Goal: Task Accomplishment & Management: Complete application form

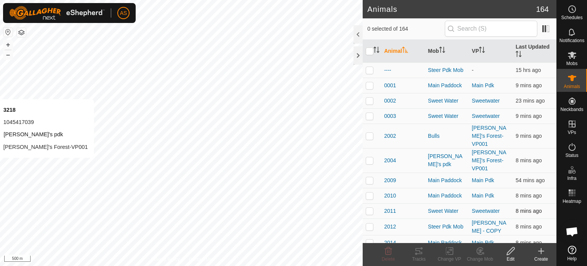
checkbox input "true"
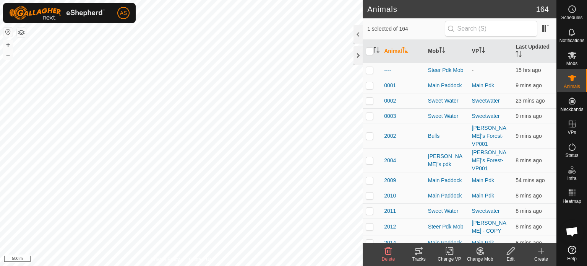
click at [417, 254] on icon at bounding box center [418, 250] width 9 height 9
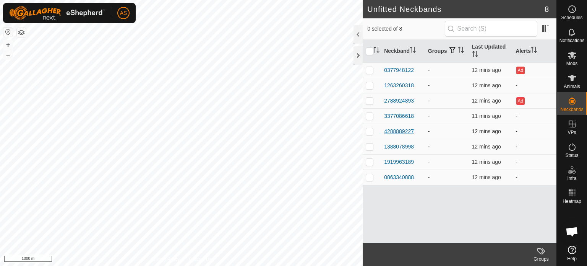
click at [394, 131] on div "4288889227" at bounding box center [399, 131] width 30 height 8
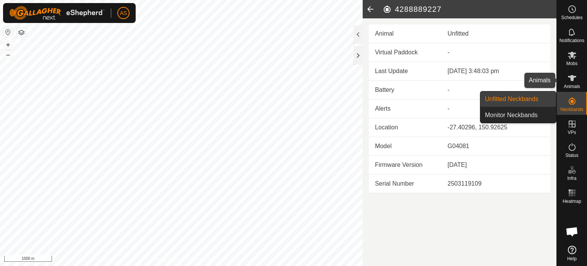
click at [573, 79] on icon at bounding box center [571, 77] width 9 height 9
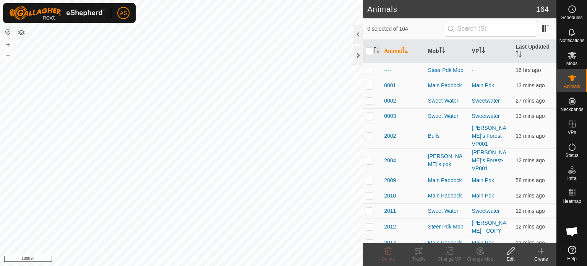
click at [540, 253] on icon at bounding box center [540, 250] width 9 height 9
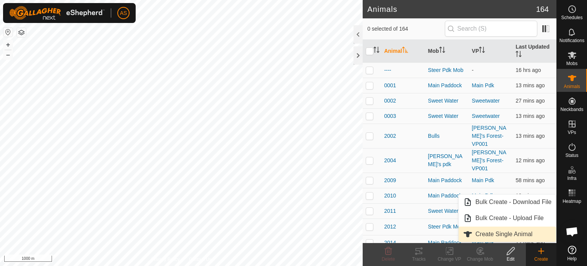
click at [495, 233] on link "Create Single Animal" at bounding box center [506, 233] width 97 height 15
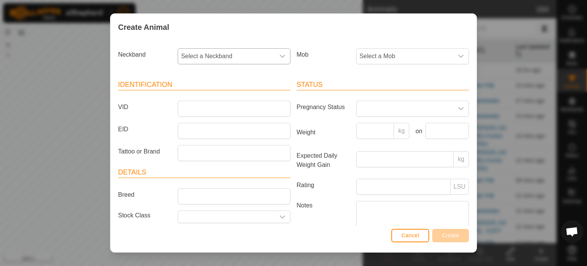
click at [222, 55] on span "Select a Neckband" at bounding box center [226, 56] width 97 height 15
type input "4288"
click at [200, 97] on li "4288889227" at bounding box center [233, 95] width 110 height 15
click at [193, 110] on input "VID" at bounding box center [234, 108] width 113 height 16
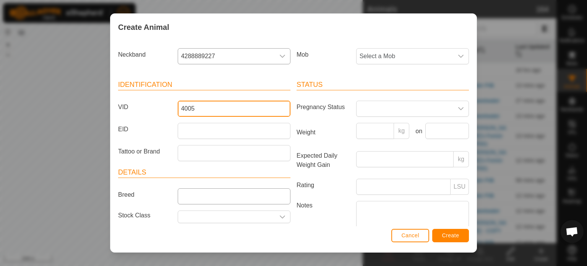
type input "4005"
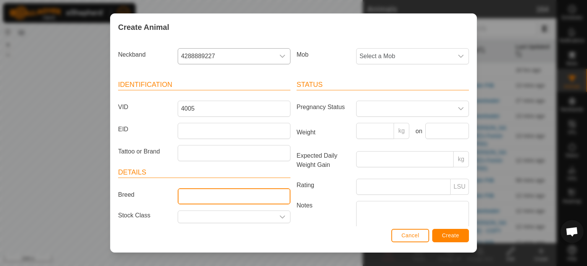
click at [195, 197] on input "Breed" at bounding box center [234, 196] width 113 height 16
click at [207, 197] on input "Angus" at bounding box center [234, 196] width 113 height 16
type input "Angus x"
click at [390, 60] on span "Select a Mob" at bounding box center [404, 56] width 97 height 15
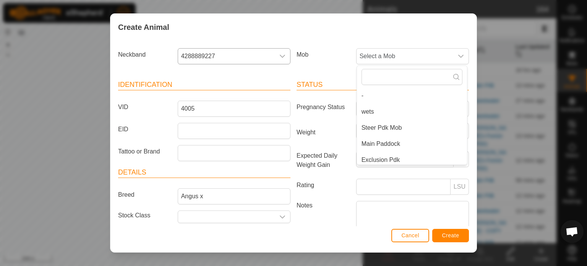
click at [334, 66] on div "Mob Select a Mob - wets Steer Pdk Mob Main Paddock Exclusion Pdk Sweet Water Gu…" at bounding box center [382, 59] width 178 height 28
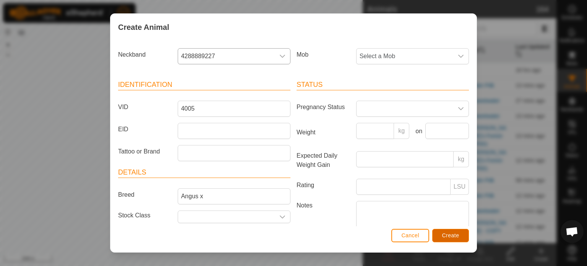
click at [449, 236] on span "Create" at bounding box center [450, 235] width 17 height 6
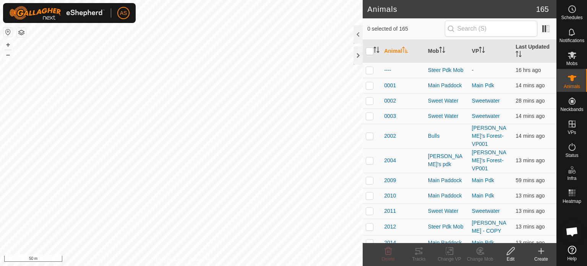
click at [539, 250] on icon at bounding box center [540, 250] width 9 height 9
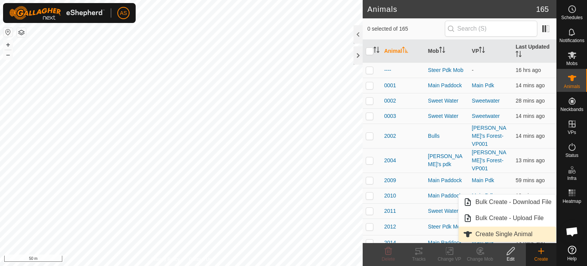
click at [492, 233] on link "Create Single Animal" at bounding box center [506, 233] width 97 height 15
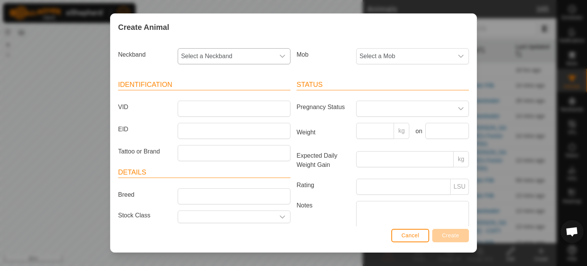
click at [206, 60] on span "Select a Neckband" at bounding box center [226, 56] width 97 height 15
type input "191"
click at [194, 95] on li "1919963189" at bounding box center [233, 95] width 110 height 15
click at [198, 107] on input "VID" at bounding box center [234, 108] width 113 height 16
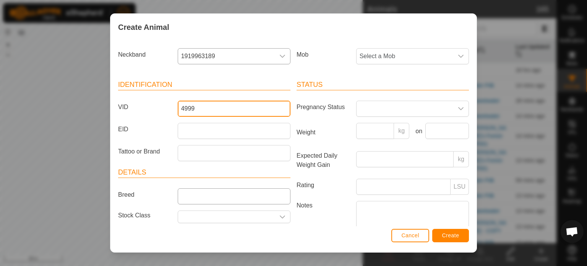
type input "4999"
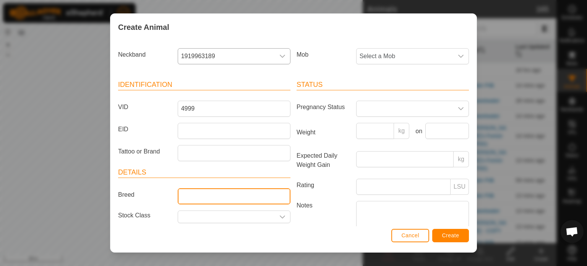
click at [208, 196] on input "Breed" at bounding box center [234, 196] width 113 height 16
click at [213, 215] on input "text" at bounding box center [226, 217] width 97 height 12
click at [282, 214] on icon "dropdown trigger" at bounding box center [282, 217] width 6 height 6
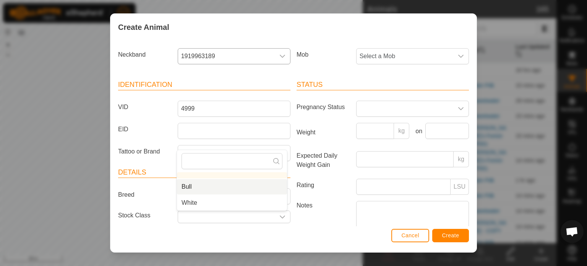
click at [194, 185] on li "Bull" at bounding box center [232, 186] width 110 height 15
type input "Bull"
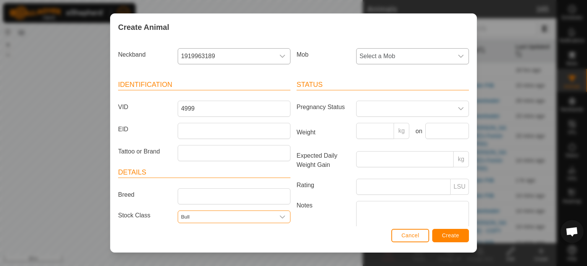
click at [394, 55] on span "Select a Mob" at bounding box center [404, 56] width 97 height 15
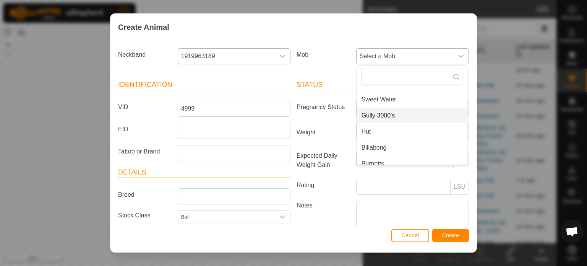
scroll to position [115, 0]
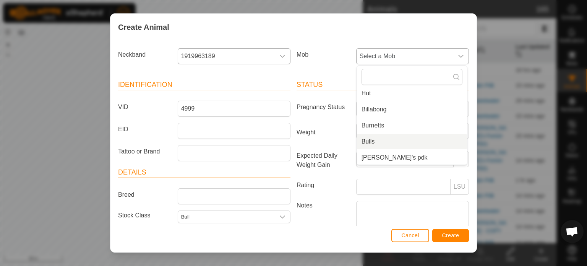
click at [367, 137] on li "Bulls" at bounding box center [412, 141] width 110 height 15
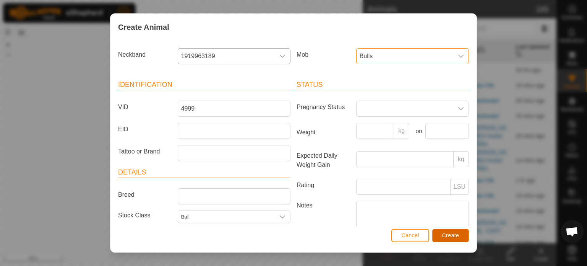
click at [448, 235] on span "Create" at bounding box center [450, 235] width 17 height 6
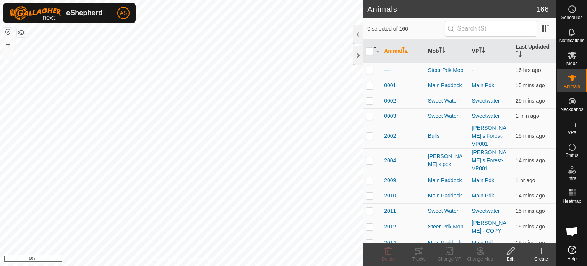
click at [542, 256] on div "Create" at bounding box center [541, 258] width 31 height 7
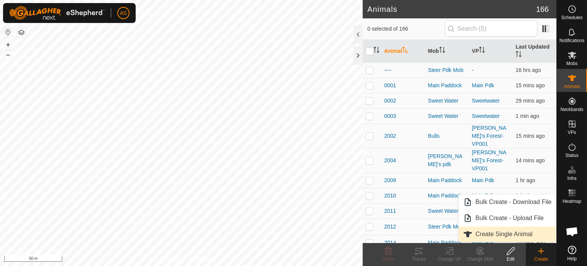
click at [491, 238] on link "Create Single Animal" at bounding box center [506, 233] width 97 height 15
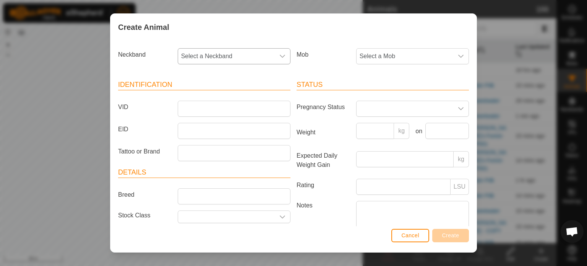
click at [204, 60] on span "Select a Neckband" at bounding box center [226, 56] width 97 height 15
type input "3377"
click at [193, 93] on li "3377086618" at bounding box center [233, 95] width 110 height 15
click at [191, 109] on input "VID" at bounding box center [234, 108] width 113 height 16
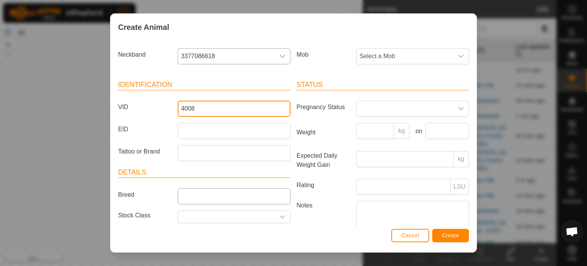
type input "4008"
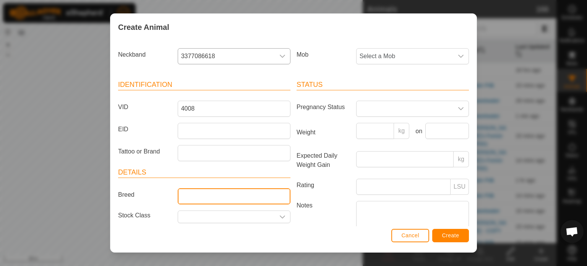
click at [203, 193] on input "Breed" at bounding box center [234, 196] width 113 height 16
type input "Angus x"
click at [211, 215] on input "text" at bounding box center [226, 217] width 97 height 12
click at [285, 216] on div "dropdown trigger" at bounding box center [282, 217] width 15 height 12
click at [283, 216] on div "dropdown trigger" at bounding box center [282, 217] width 15 height 12
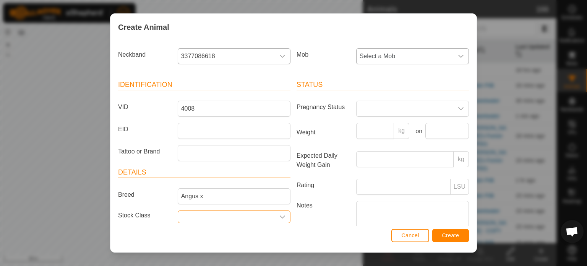
click at [379, 62] on span "Select a Mob" at bounding box center [404, 56] width 97 height 15
click at [329, 39] on div "Create Animal" at bounding box center [293, 27] width 366 height 27
click at [442, 234] on span "Create" at bounding box center [450, 235] width 17 height 6
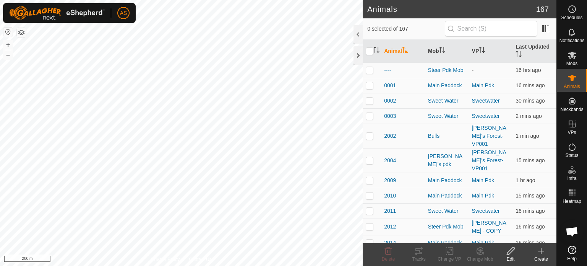
click at [538, 255] on div "Create" at bounding box center [541, 258] width 31 height 7
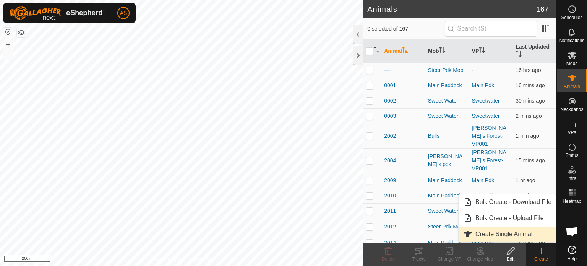
click at [500, 229] on link "Create Single Animal" at bounding box center [506, 233] width 97 height 15
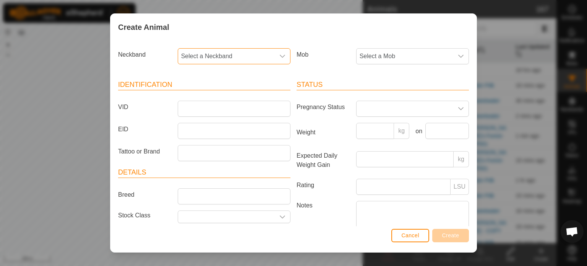
click at [193, 58] on span "Select a Neckband" at bounding box center [226, 56] width 97 height 15
type input "08633"
click at [197, 99] on li "0863340888" at bounding box center [233, 95] width 110 height 15
click at [195, 113] on input "VID" at bounding box center [234, 108] width 113 height 16
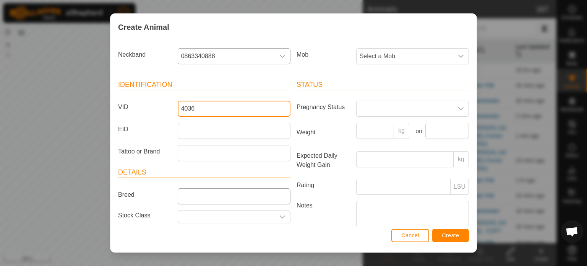
type input "4036"
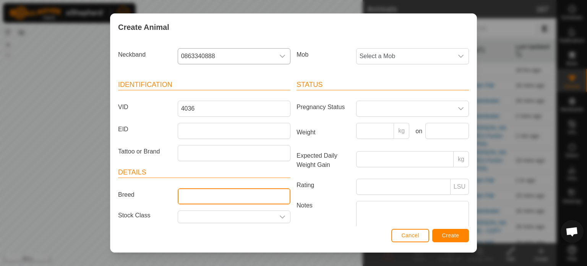
click at [202, 197] on input "Breed" at bounding box center [234, 196] width 113 height 16
type input "Angus x"
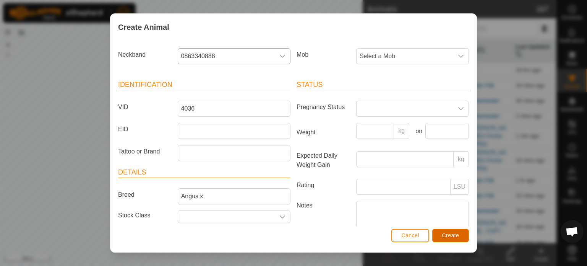
click at [445, 236] on span "Create" at bounding box center [450, 235] width 17 height 6
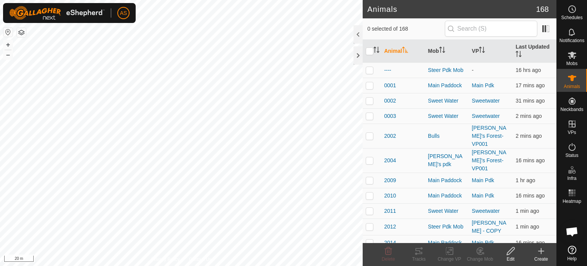
click at [539, 255] on div "Create" at bounding box center [541, 258] width 31 height 7
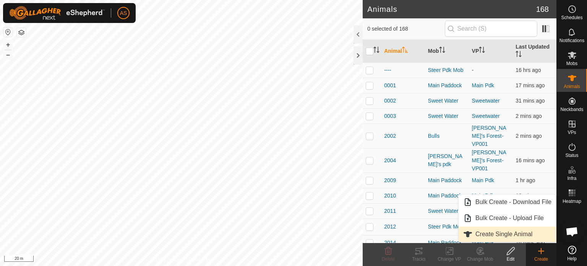
click at [499, 237] on link "Create Single Animal" at bounding box center [506, 233] width 97 height 15
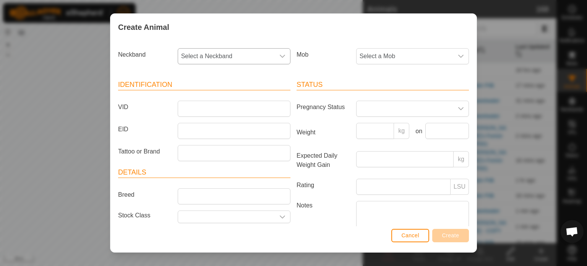
click at [232, 53] on span "Select a Neckband" at bounding box center [226, 56] width 97 height 15
type input "12632"
click at [229, 92] on li "1263260318" at bounding box center [233, 95] width 110 height 15
click at [199, 108] on input "VID" at bounding box center [234, 108] width 113 height 16
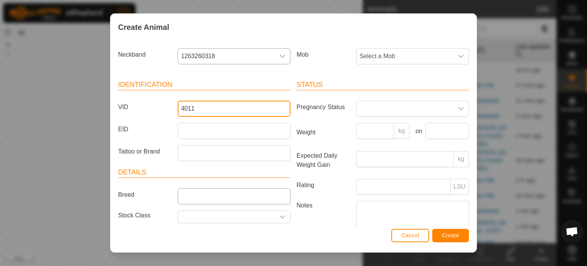
type input "4011"
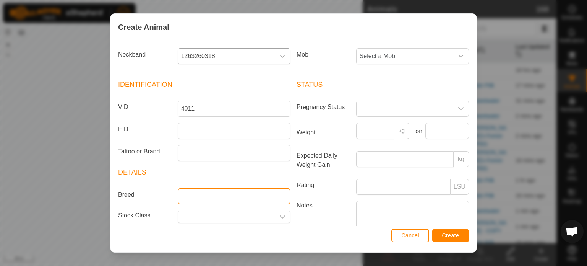
click at [196, 199] on input "Breed" at bounding box center [234, 196] width 113 height 16
type input "Angus x"
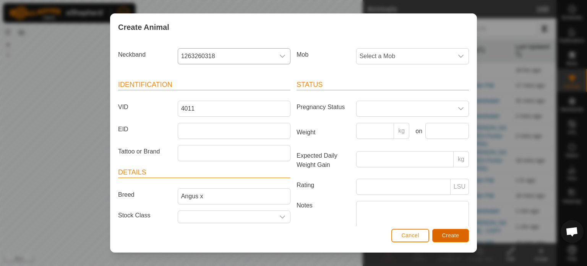
click at [454, 232] on span "Create" at bounding box center [450, 235] width 17 height 6
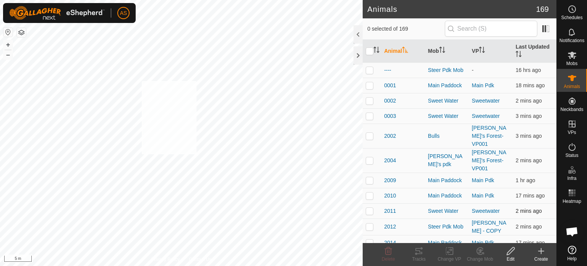
checkbox input "true"
click at [288, 109] on div "4008 3377086618 - - + – ⇧ i 50 m" at bounding box center [181, 133] width 363 height 266
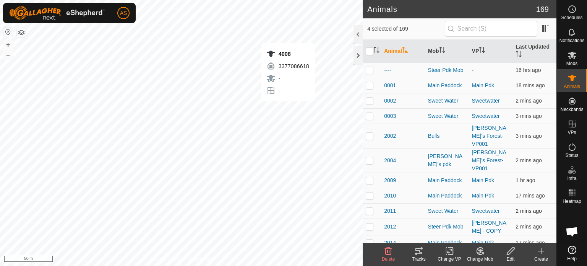
checkbox input "true"
click at [450, 253] on icon at bounding box center [450, 250] width 10 height 9
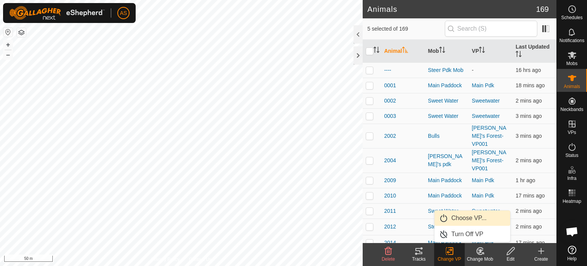
click at [459, 221] on link "Choose VP..." at bounding box center [472, 217] width 76 height 15
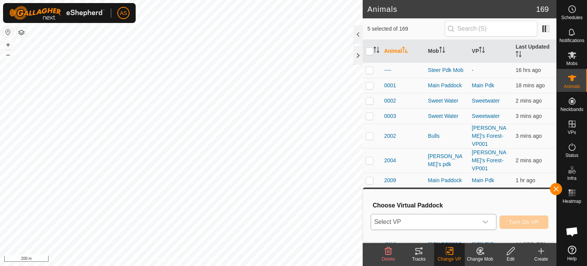
click at [489, 223] on div "dropdown trigger" at bounding box center [485, 221] width 15 height 15
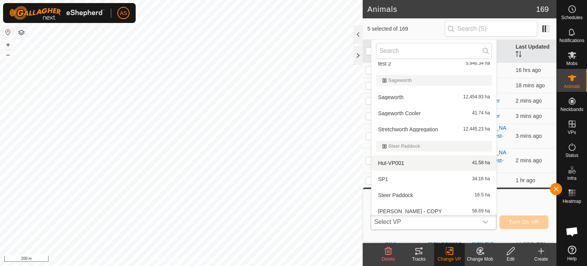
scroll to position [848, 0]
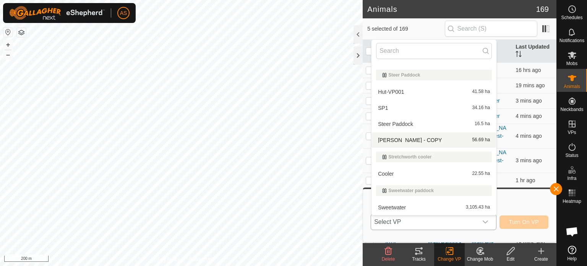
click at [388, 140] on li "Steer Paddock - COPY 56.69 ha" at bounding box center [433, 139] width 125 height 15
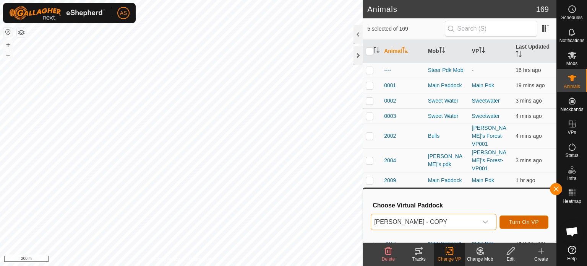
click at [517, 222] on span "Turn On VP" at bounding box center [524, 222] width 30 height 6
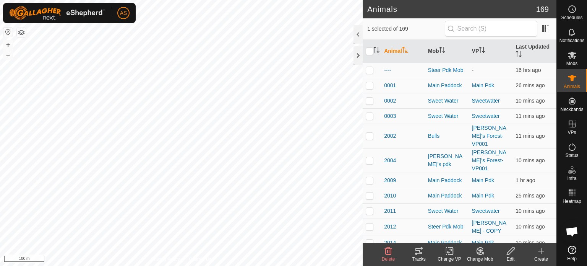
click at [446, 253] on icon at bounding box center [450, 250] width 10 height 9
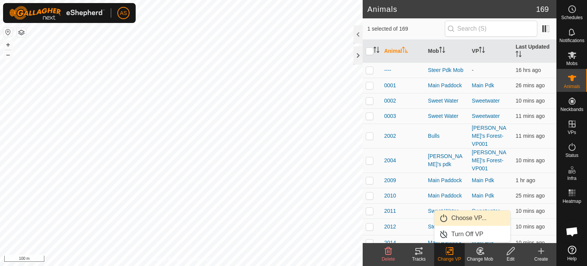
click at [461, 220] on link "Choose VP..." at bounding box center [472, 217] width 76 height 15
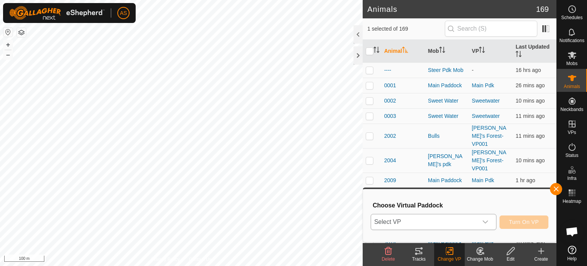
click at [434, 224] on span "Select VP" at bounding box center [424, 221] width 107 height 15
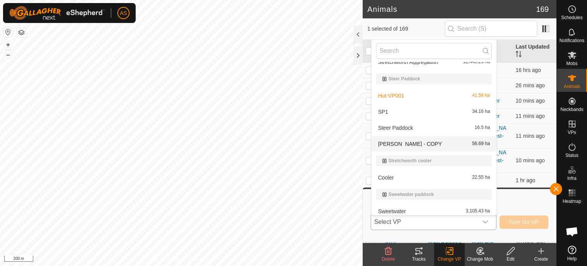
scroll to position [848, 0]
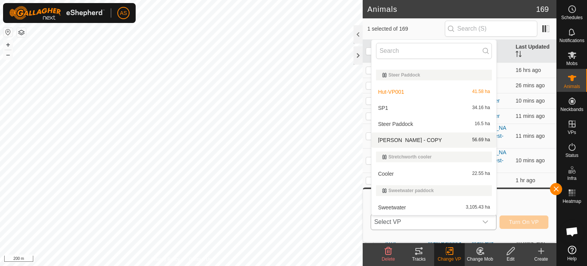
click at [404, 139] on li "Steer Paddock - COPY 56.69 ha" at bounding box center [433, 139] width 125 height 15
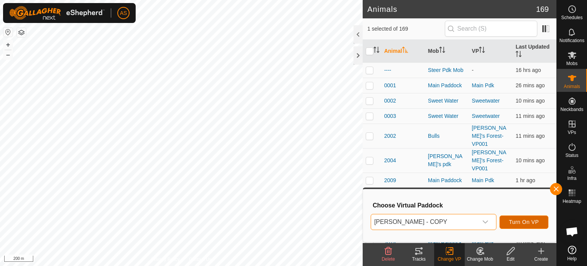
click at [510, 222] on span "Turn On VP" at bounding box center [524, 222] width 30 height 6
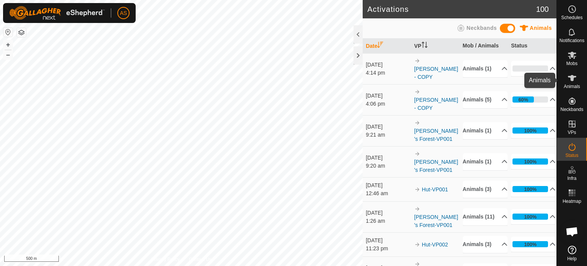
click at [567, 87] on span "Animals" at bounding box center [572, 86] width 16 height 5
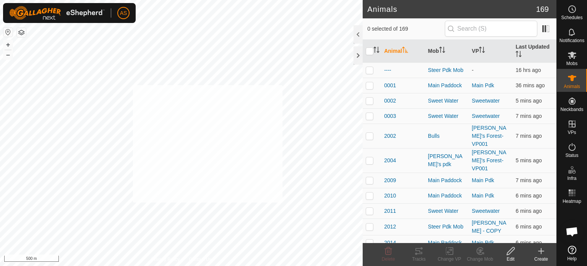
checkbox input "true"
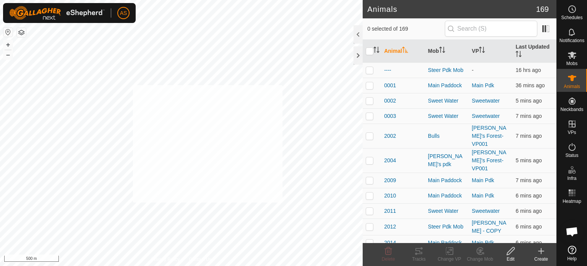
checkbox input "true"
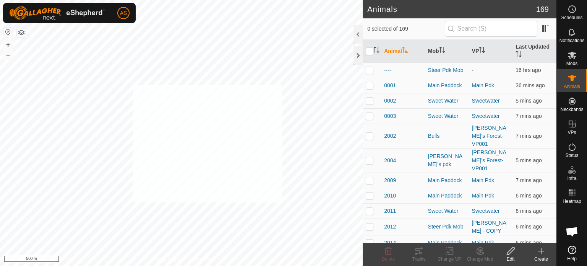
checkbox input "true"
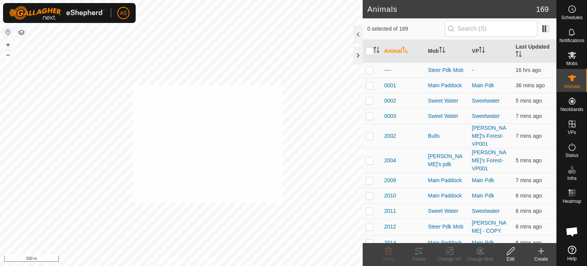
checkbox input "true"
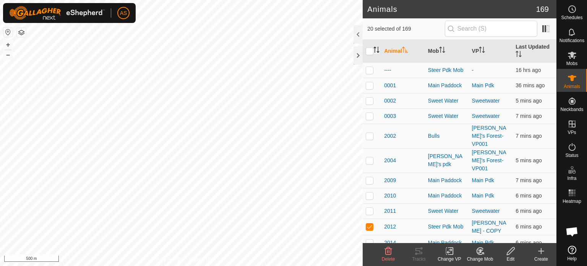
click at [377, 51] on icon "Activate to sort" at bounding box center [376, 50] width 6 height 6
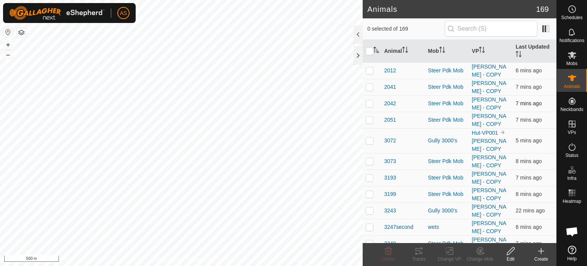
checkbox input "false"
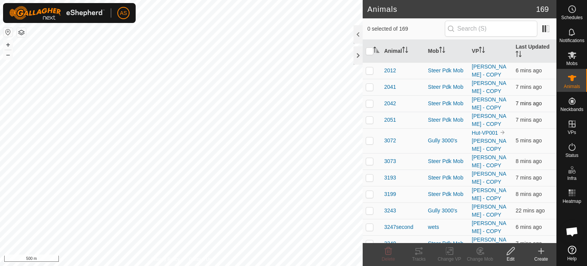
checkbox input "false"
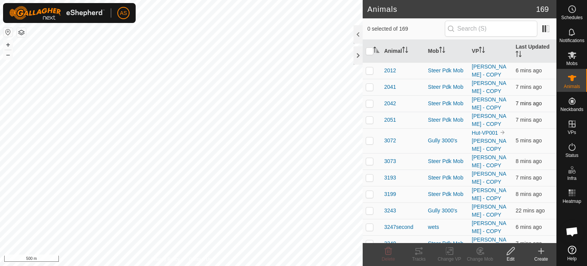
checkbox input "false"
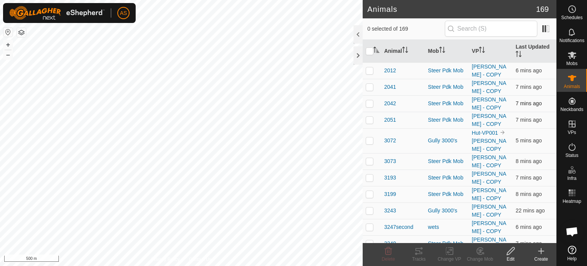
checkbox input "false"
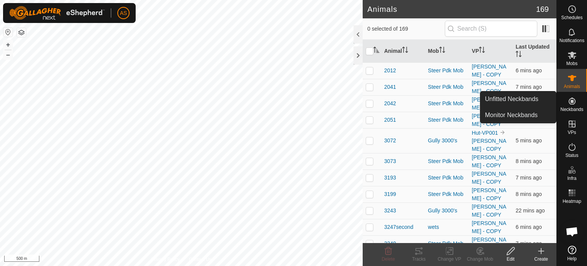
click at [570, 104] on icon at bounding box center [571, 100] width 7 height 7
click at [518, 99] on link "Unfitted Neckbands" at bounding box center [518, 98] width 76 height 15
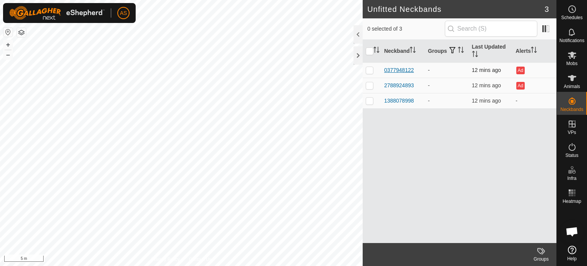
click at [390, 70] on div "0377948122" at bounding box center [399, 70] width 30 height 8
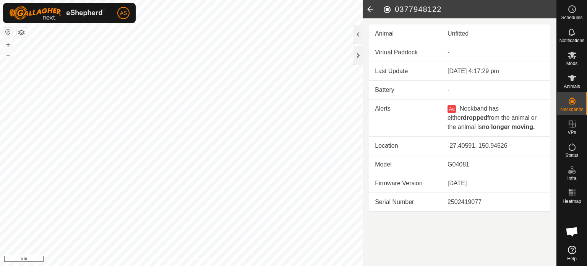
click at [367, 8] on icon at bounding box center [370, 9] width 15 height 18
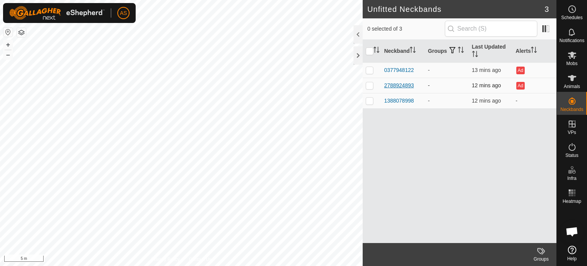
click at [394, 86] on div "2788924893" at bounding box center [399, 85] width 30 height 8
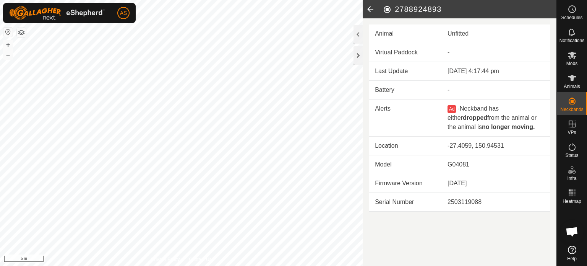
click at [371, 9] on icon at bounding box center [370, 9] width 15 height 18
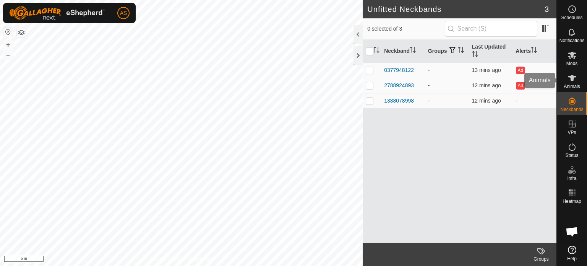
drag, startPoint x: 572, startPoint y: 81, endPoint x: 562, endPoint y: 83, distance: 9.4
click at [572, 81] on icon at bounding box center [572, 78] width 8 height 6
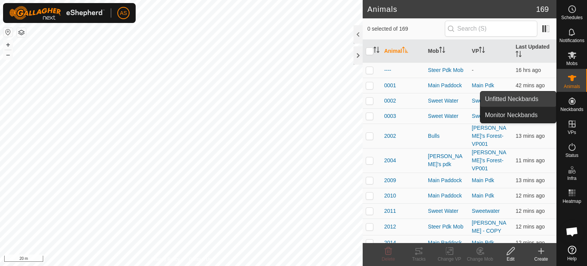
drag, startPoint x: 552, startPoint y: 102, endPoint x: 531, endPoint y: 103, distance: 20.3
click at [531, 103] on link "Unfitted Neckbands" at bounding box center [518, 98] width 76 height 15
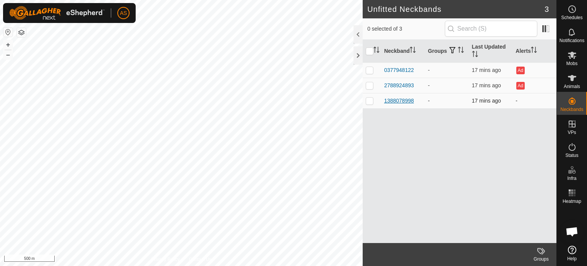
click at [396, 99] on div "1388078998" at bounding box center [399, 101] width 30 height 8
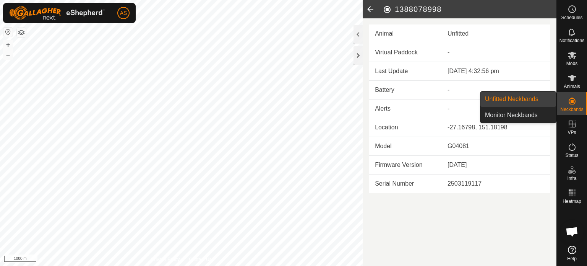
click at [534, 97] on link "Unfitted Neckbands" at bounding box center [518, 98] width 76 height 15
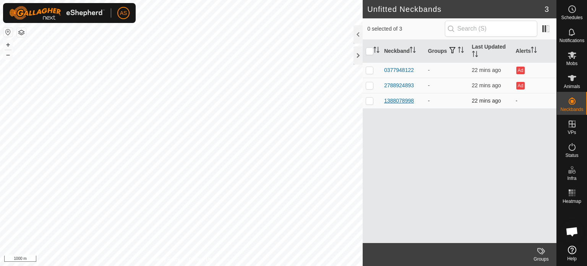
click at [392, 100] on div "1388078998" at bounding box center [399, 101] width 30 height 8
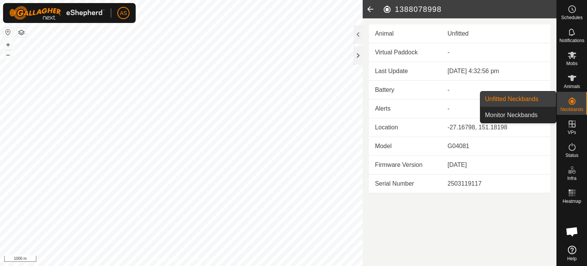
click at [534, 98] on link "Unfitted Neckbands" at bounding box center [518, 98] width 76 height 15
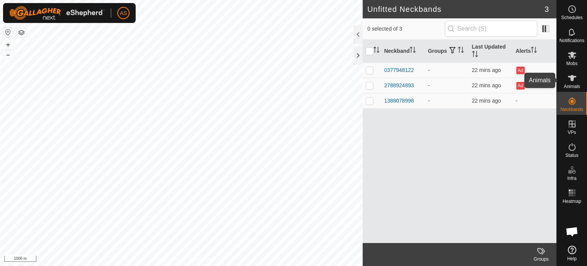
click at [574, 81] on icon at bounding box center [571, 77] width 9 height 9
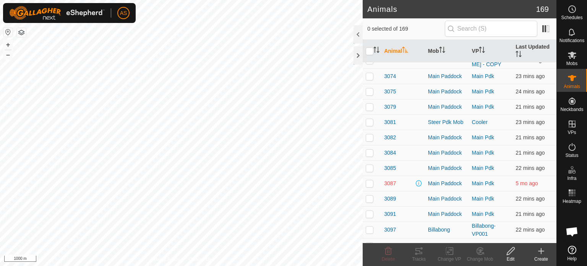
scroll to position [1223, 0]
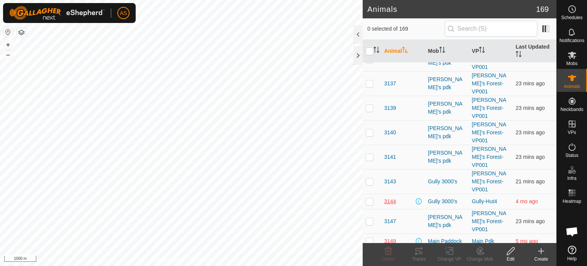
click at [390, 197] on span "3144" at bounding box center [390, 201] width 12 height 8
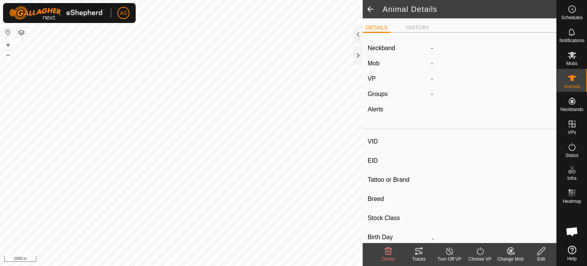
type input "3144"
type input "-"
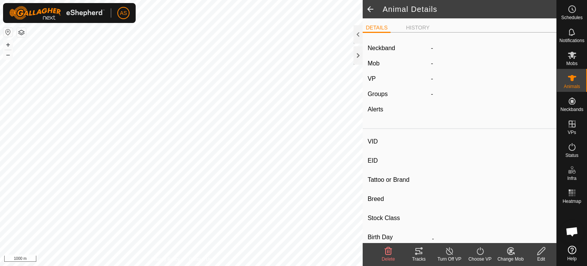
type input "0 kg"
type input "-"
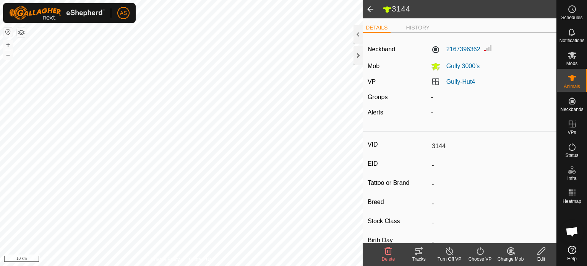
click at [372, 10] on span at bounding box center [370, 9] width 15 height 18
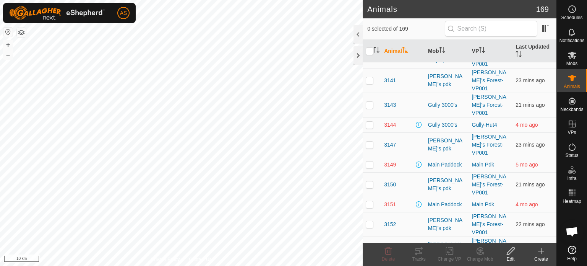
scroll to position [1223, 0]
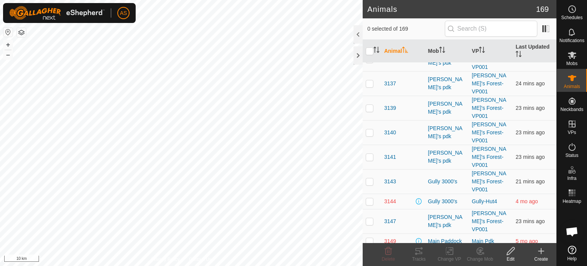
click at [369, 198] on p-checkbox at bounding box center [370, 201] width 8 height 6
checkbox input "true"
click at [389, 197] on span "3144" at bounding box center [390, 201] width 12 height 8
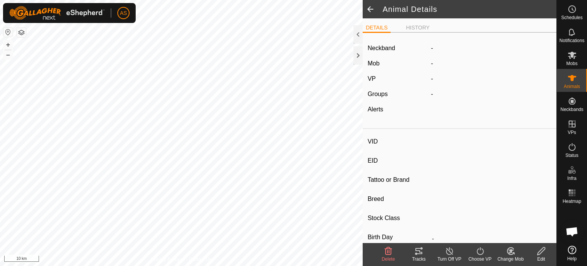
type input "3144"
type input "-"
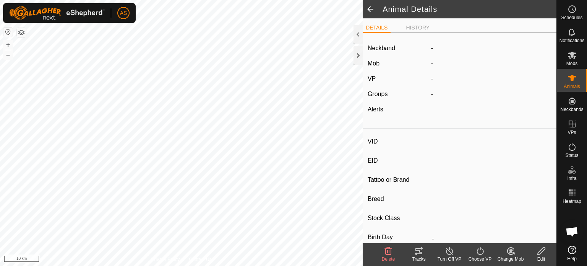
type input "0 kg"
type input "-"
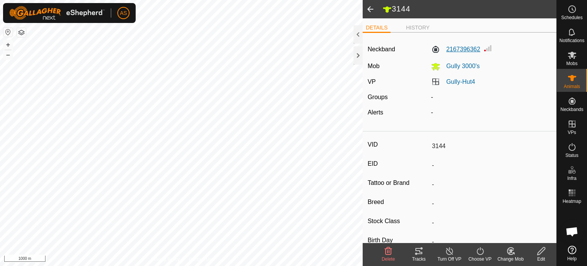
click at [451, 50] on label "2167396362" at bounding box center [455, 49] width 49 height 9
